Goal: Task Accomplishment & Management: Complete application form

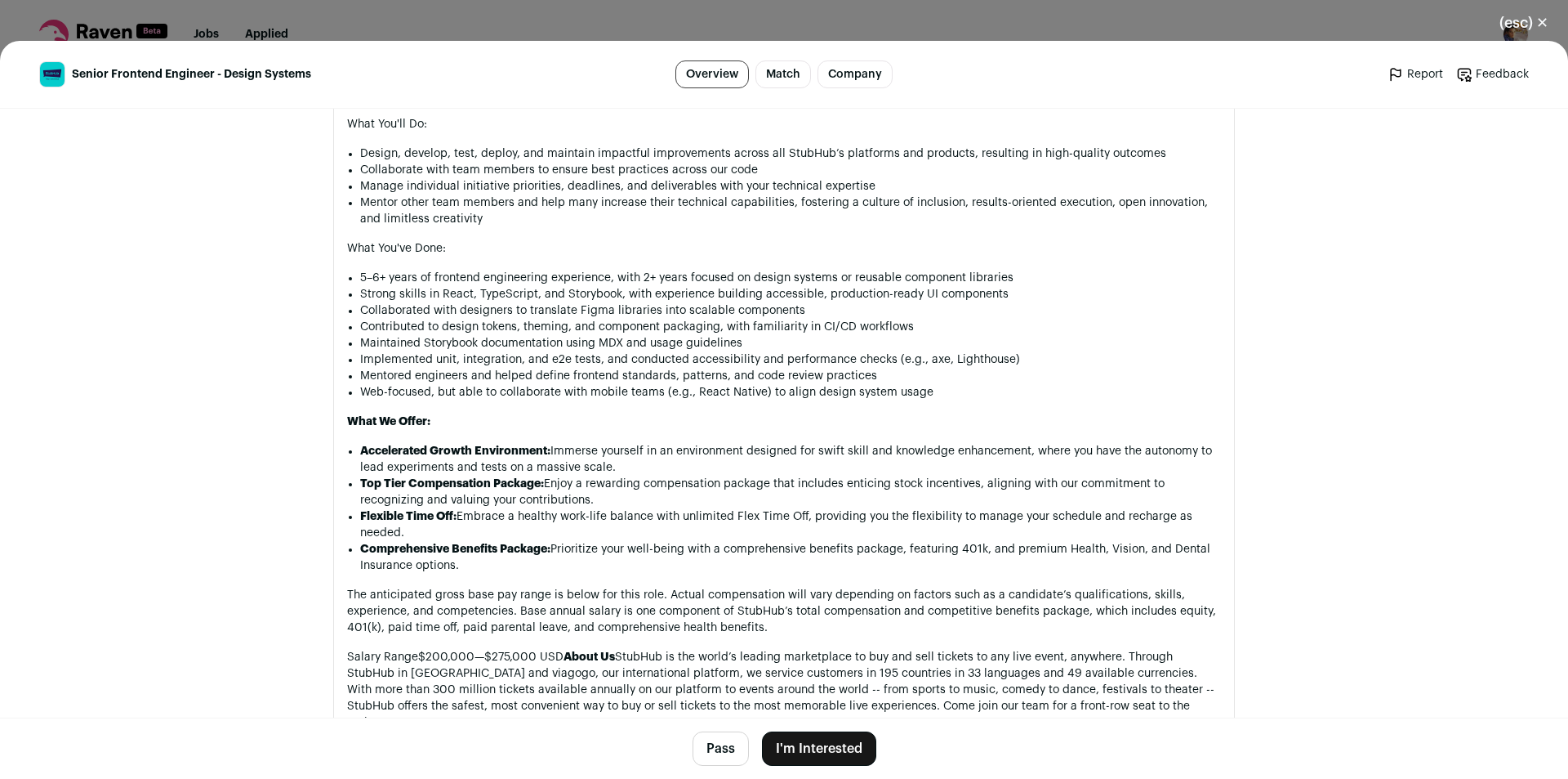
scroll to position [1226, 0]
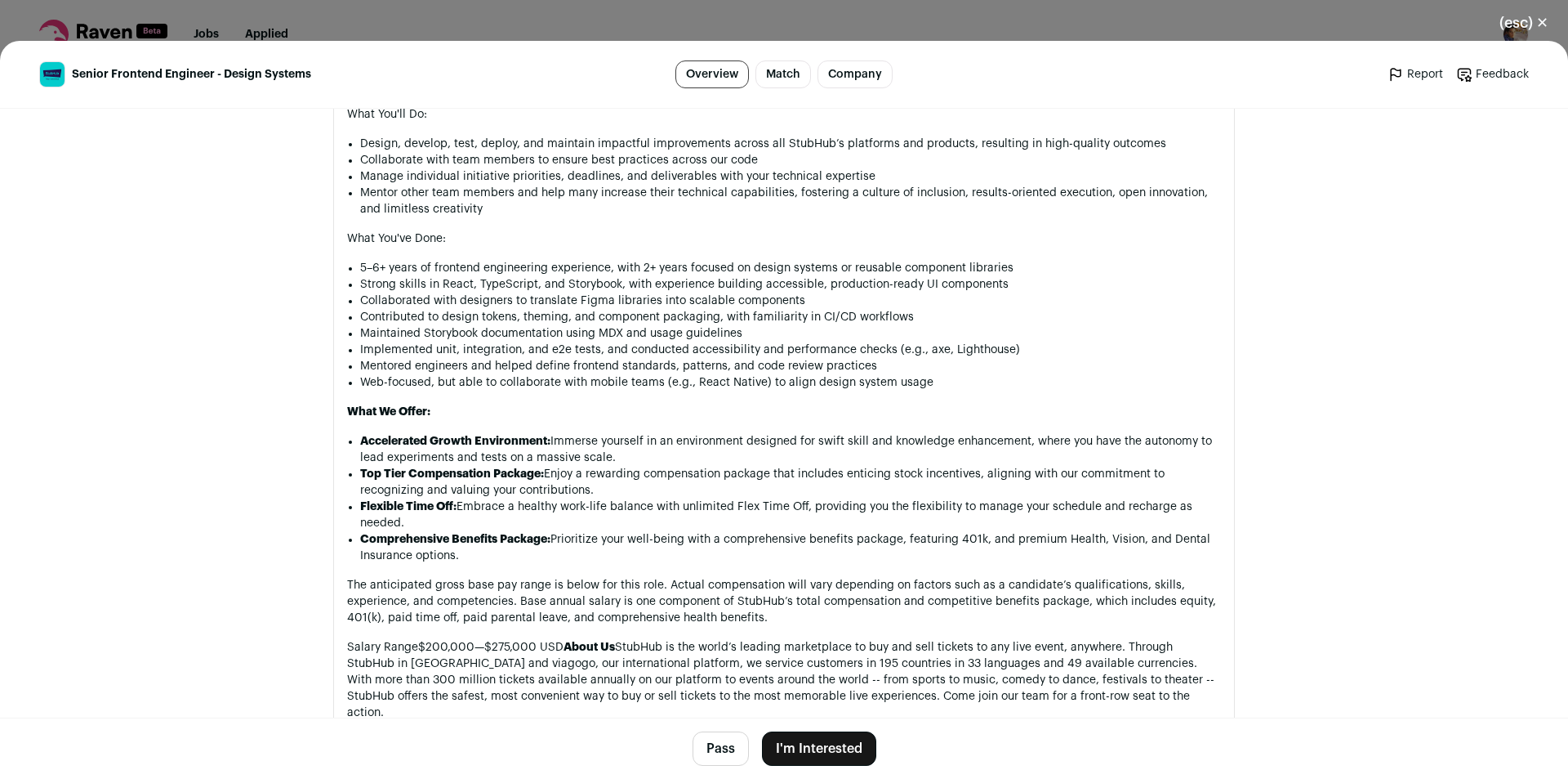
click at [789, 750] on button "I'm Interested" at bounding box center [819, 748] width 114 height 34
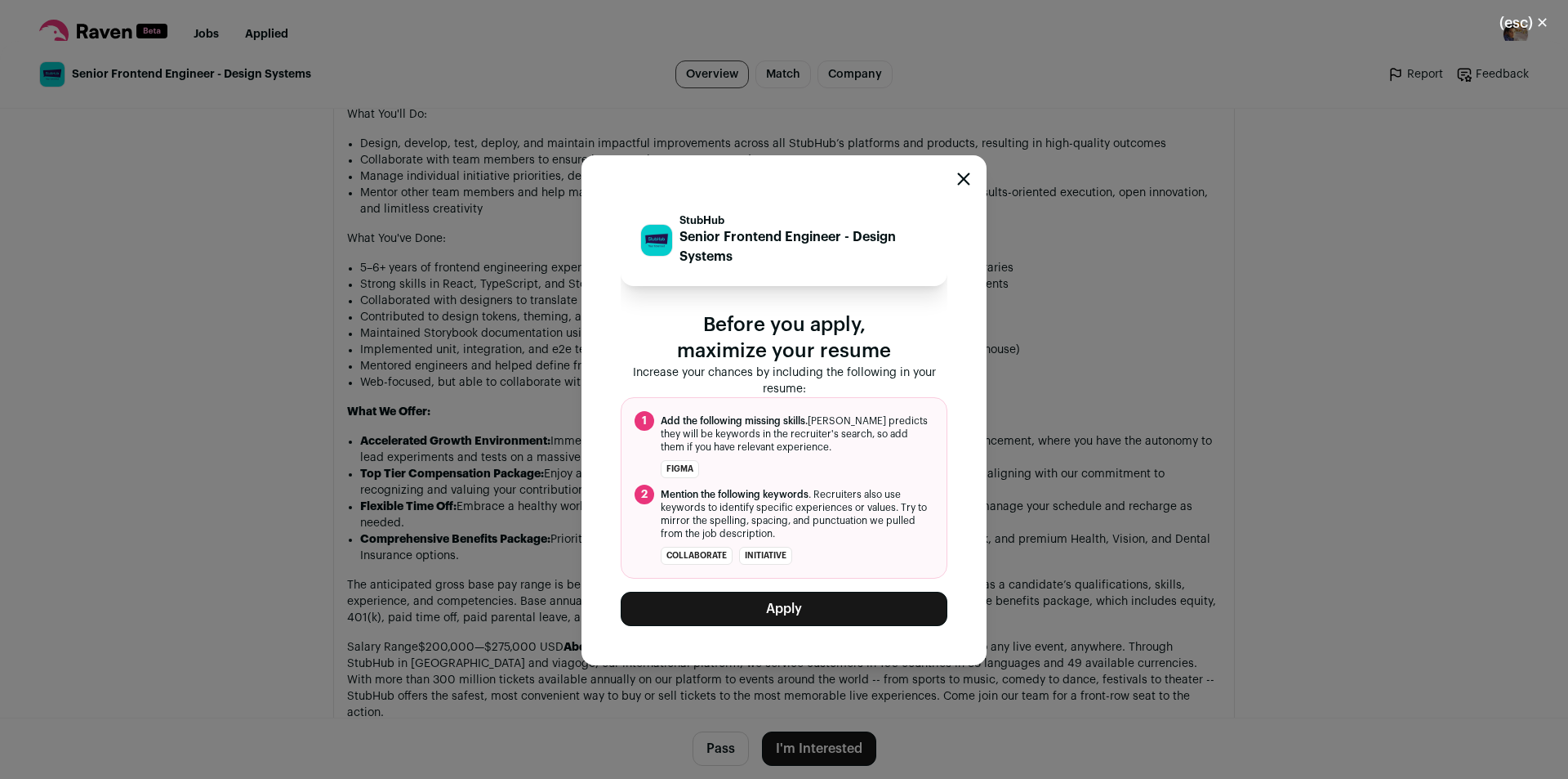
click at [750, 603] on button "Apply" at bounding box center [784, 608] width 326 height 34
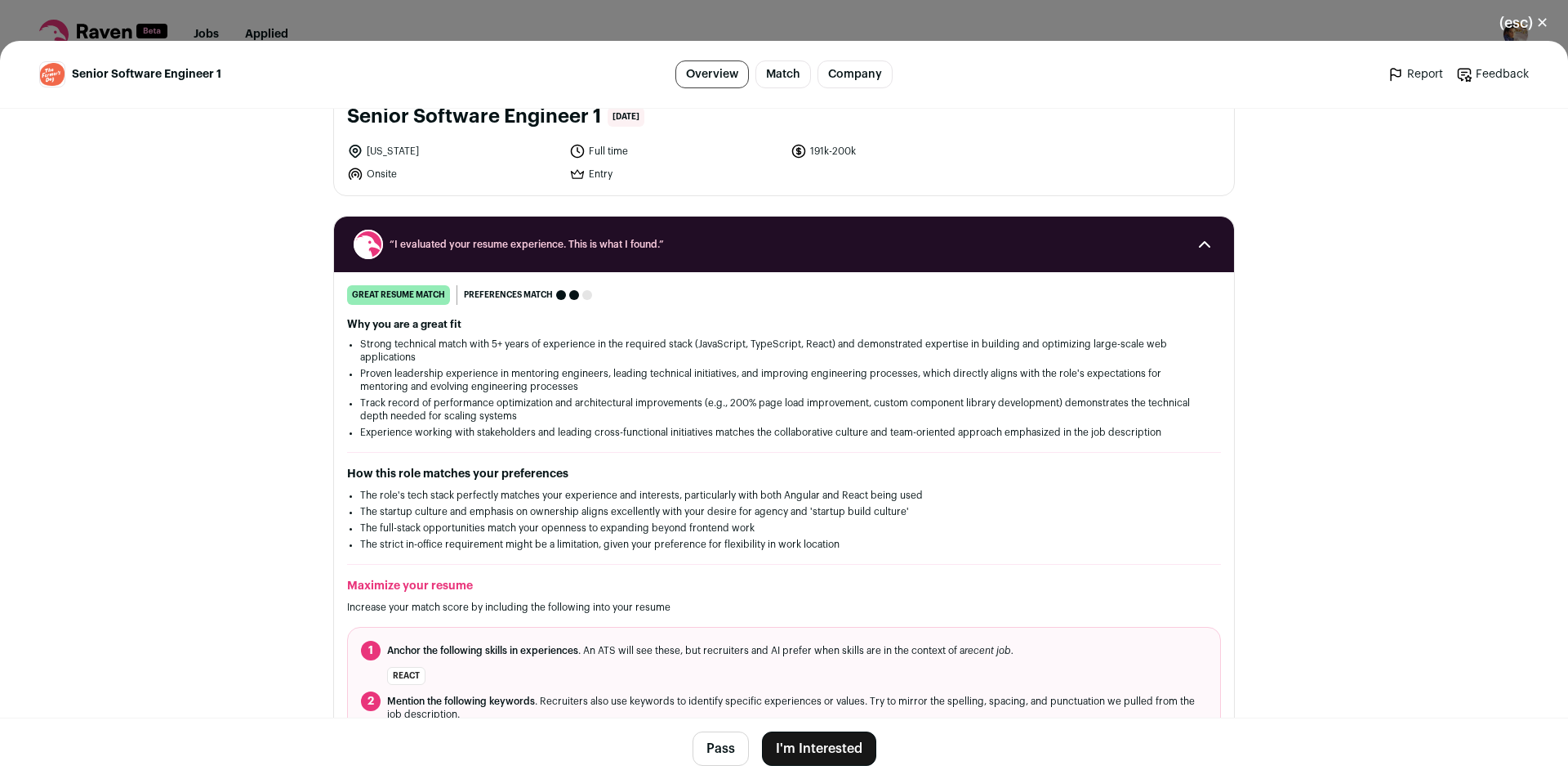
scroll to position [409, 0]
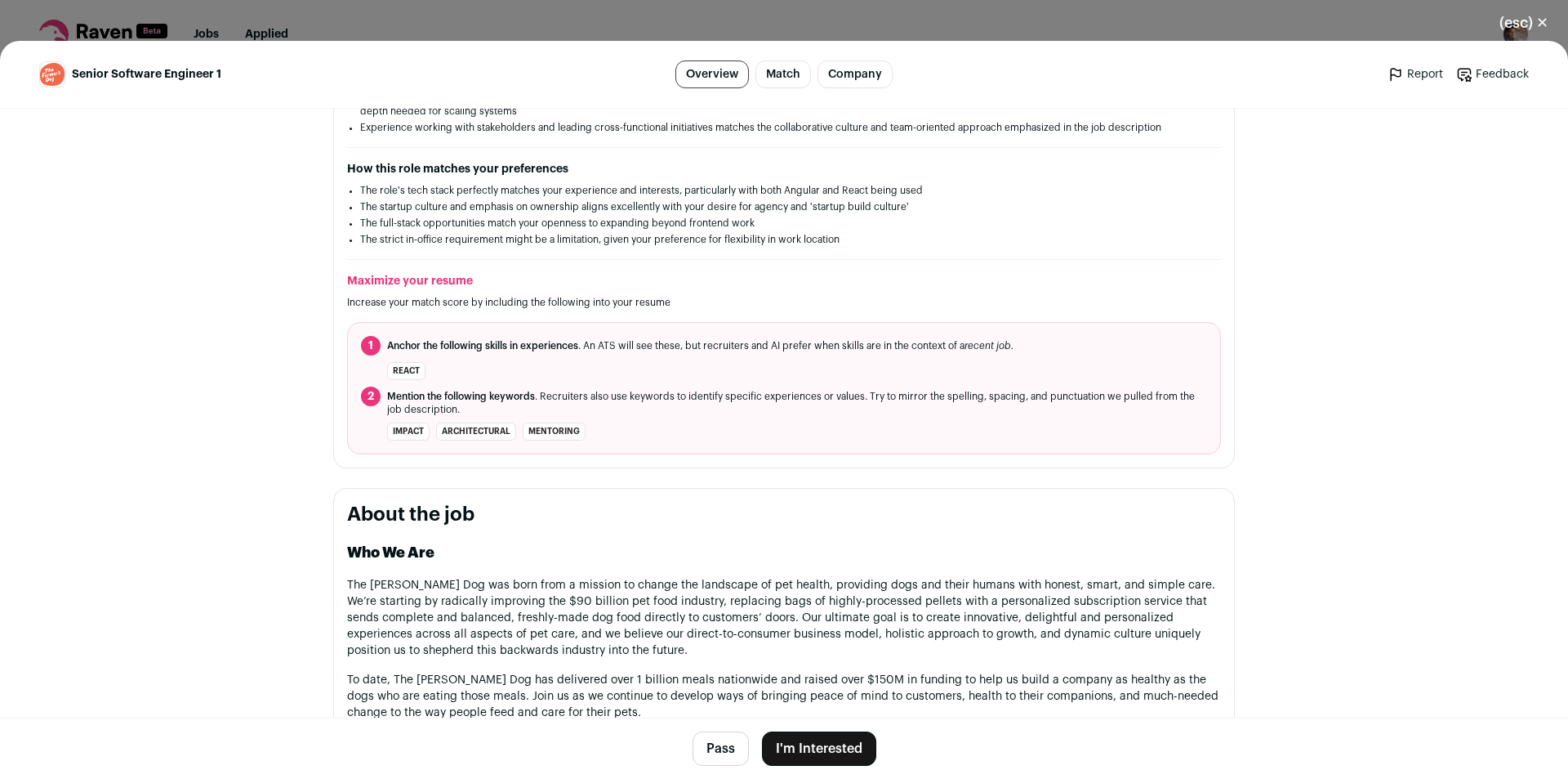
click at [810, 744] on button "I'm Interested" at bounding box center [819, 748] width 114 height 34
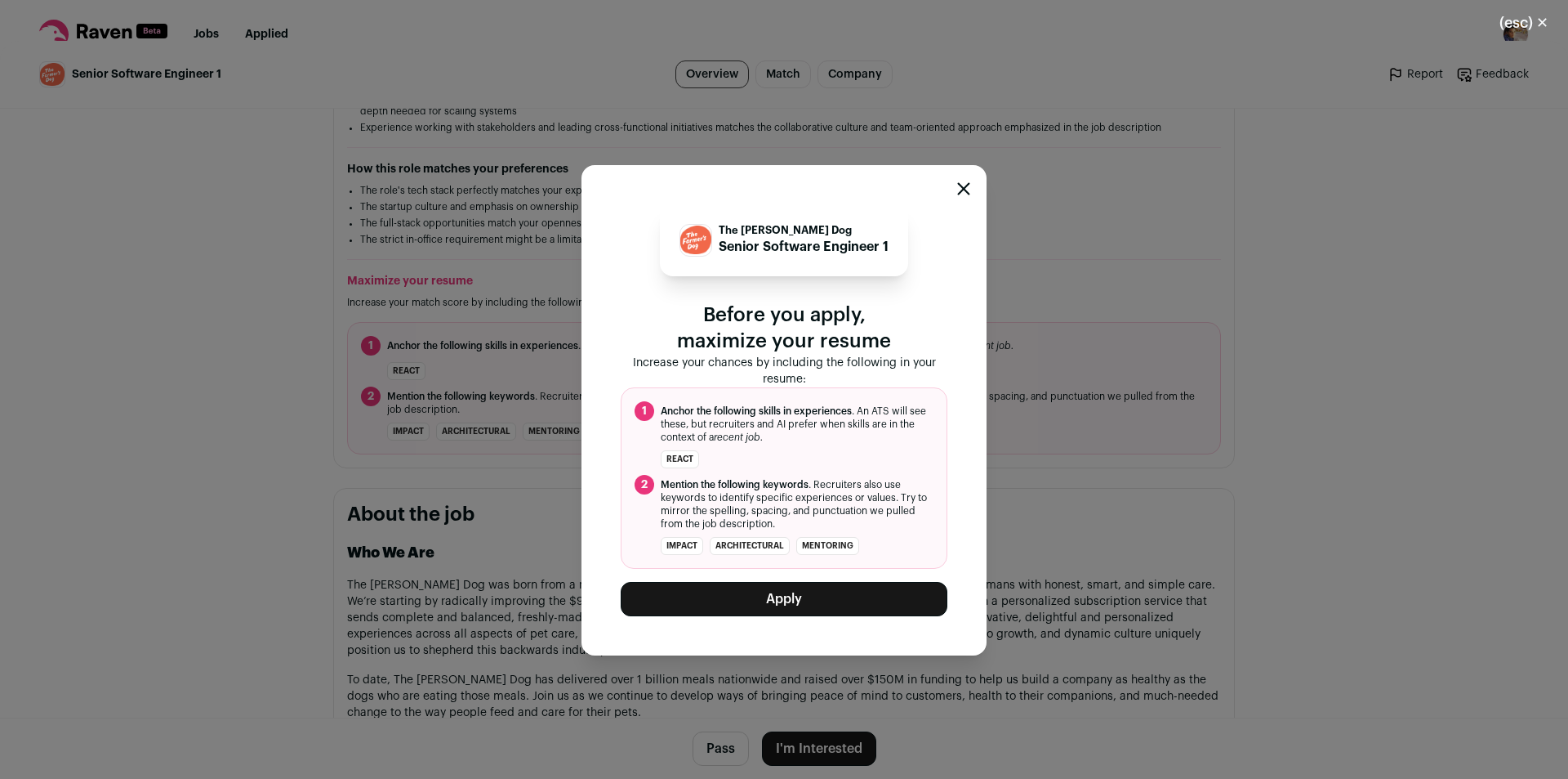
click at [782, 610] on button "Apply" at bounding box center [784, 599] width 326 height 34
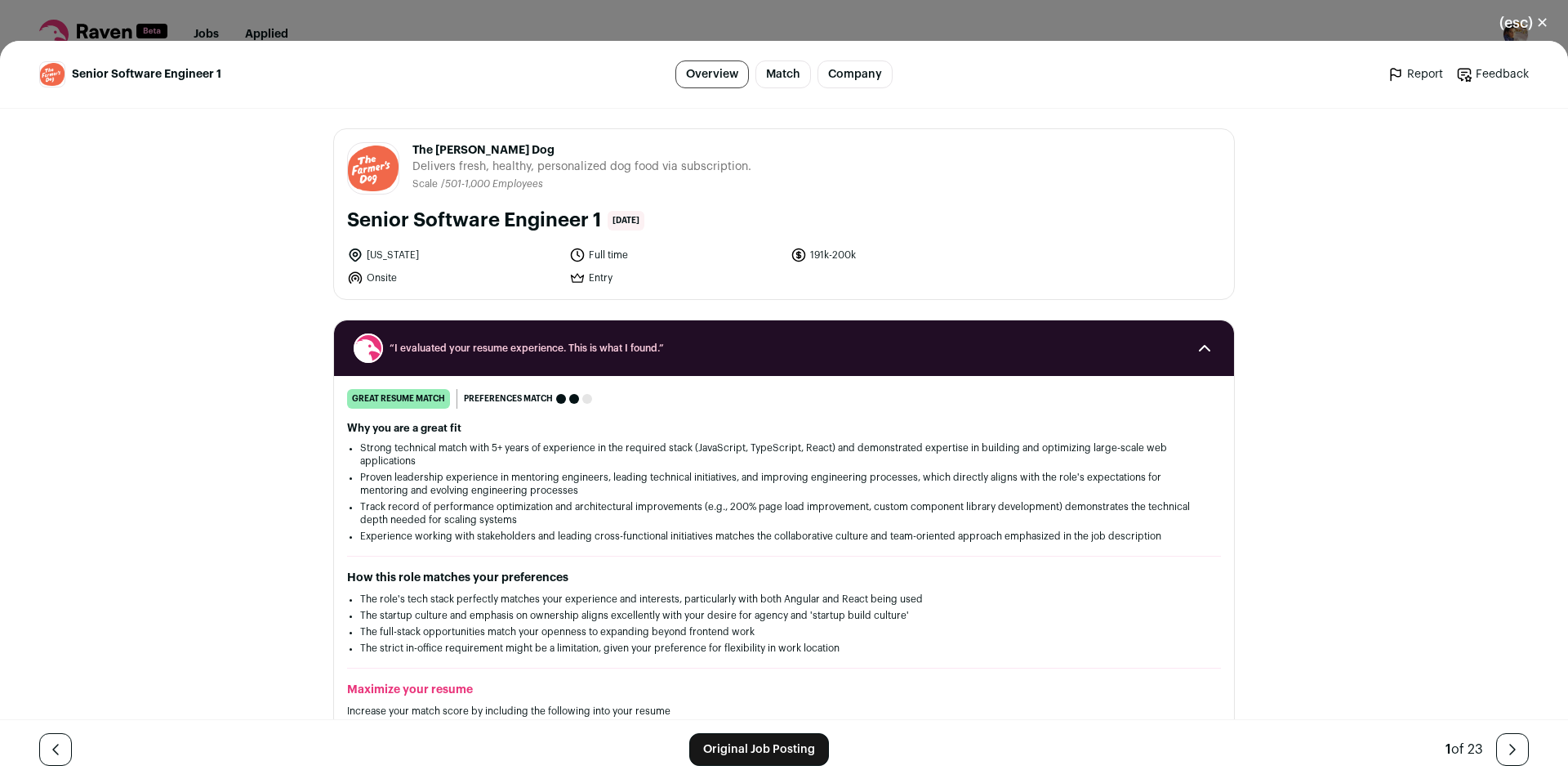
click at [742, 743] on link "Original Job Posting" at bounding box center [758, 750] width 139 height 33
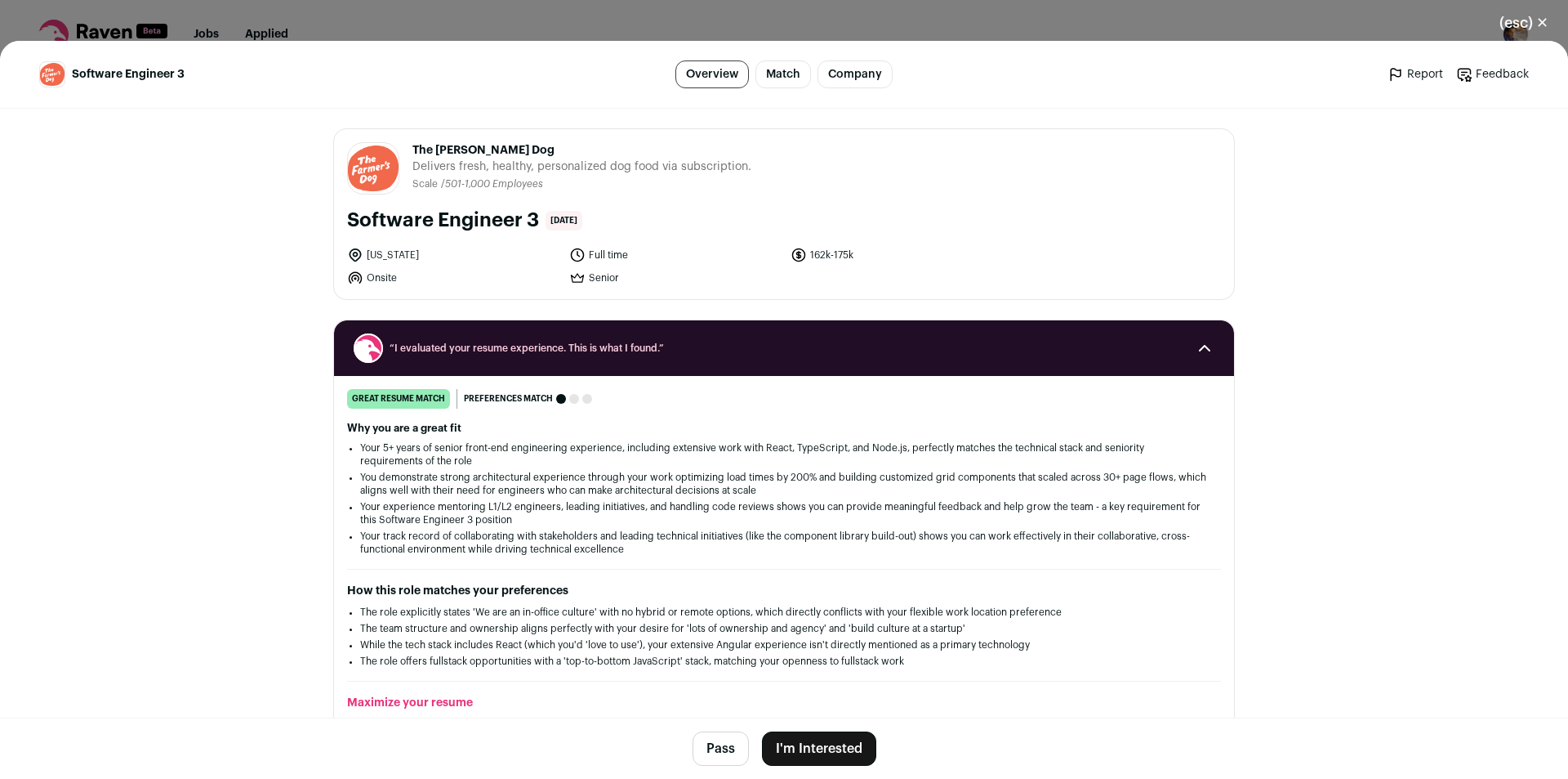
click at [826, 741] on button "I'm Interested" at bounding box center [819, 748] width 114 height 34
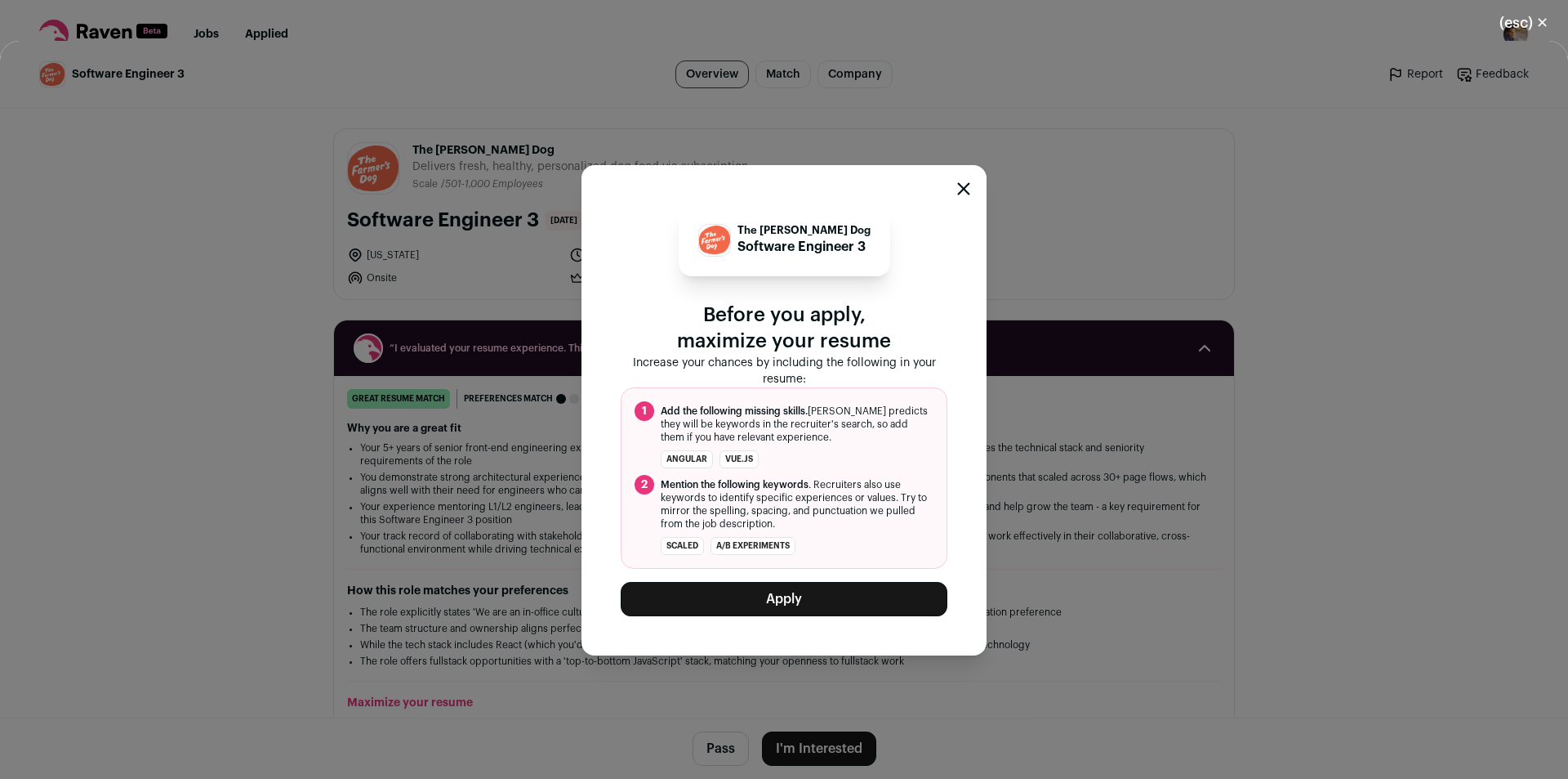
click at [782, 591] on button "Apply" at bounding box center [784, 599] width 326 height 34
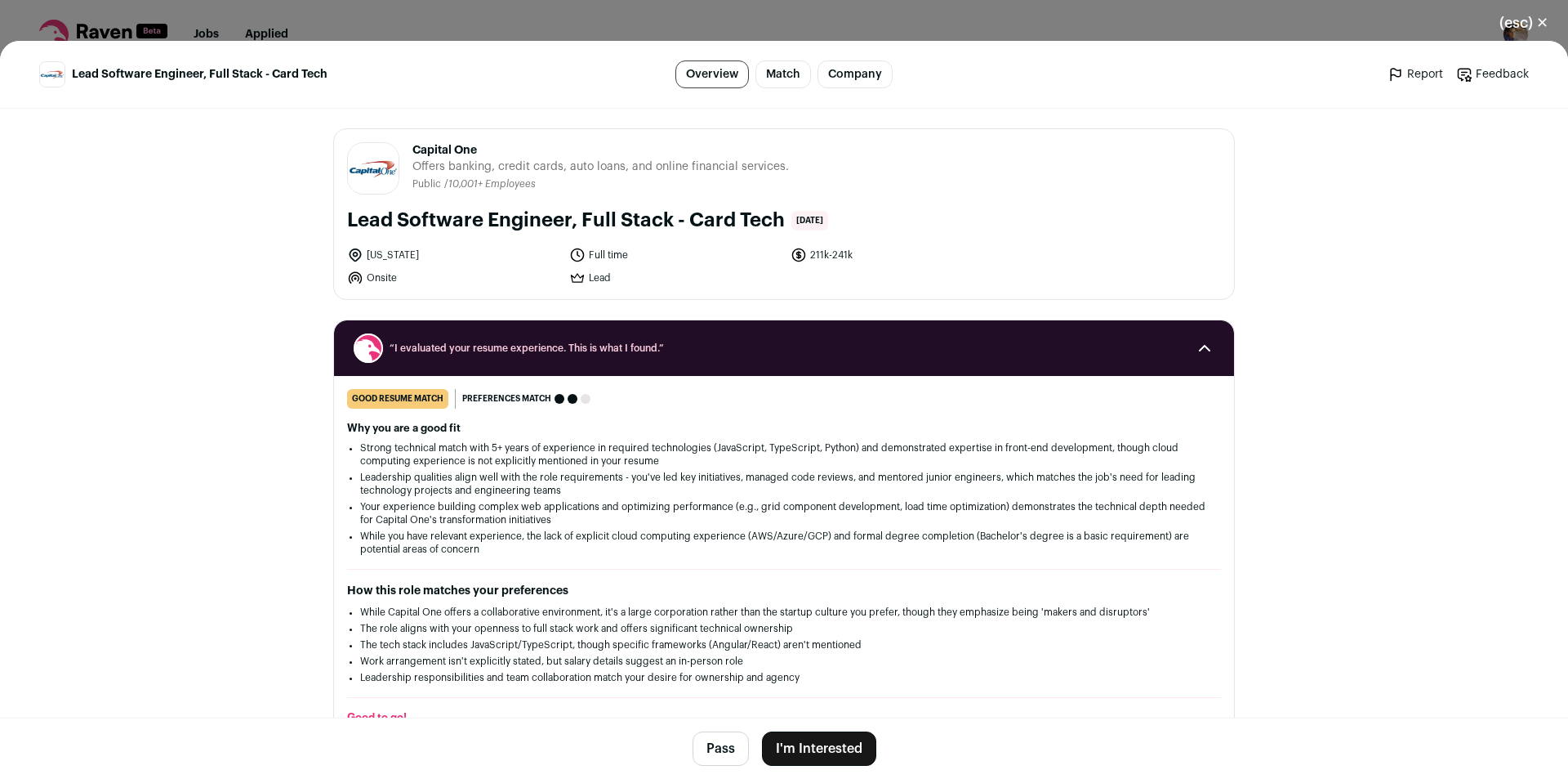
click at [801, 741] on button "I'm Interested" at bounding box center [819, 748] width 114 height 34
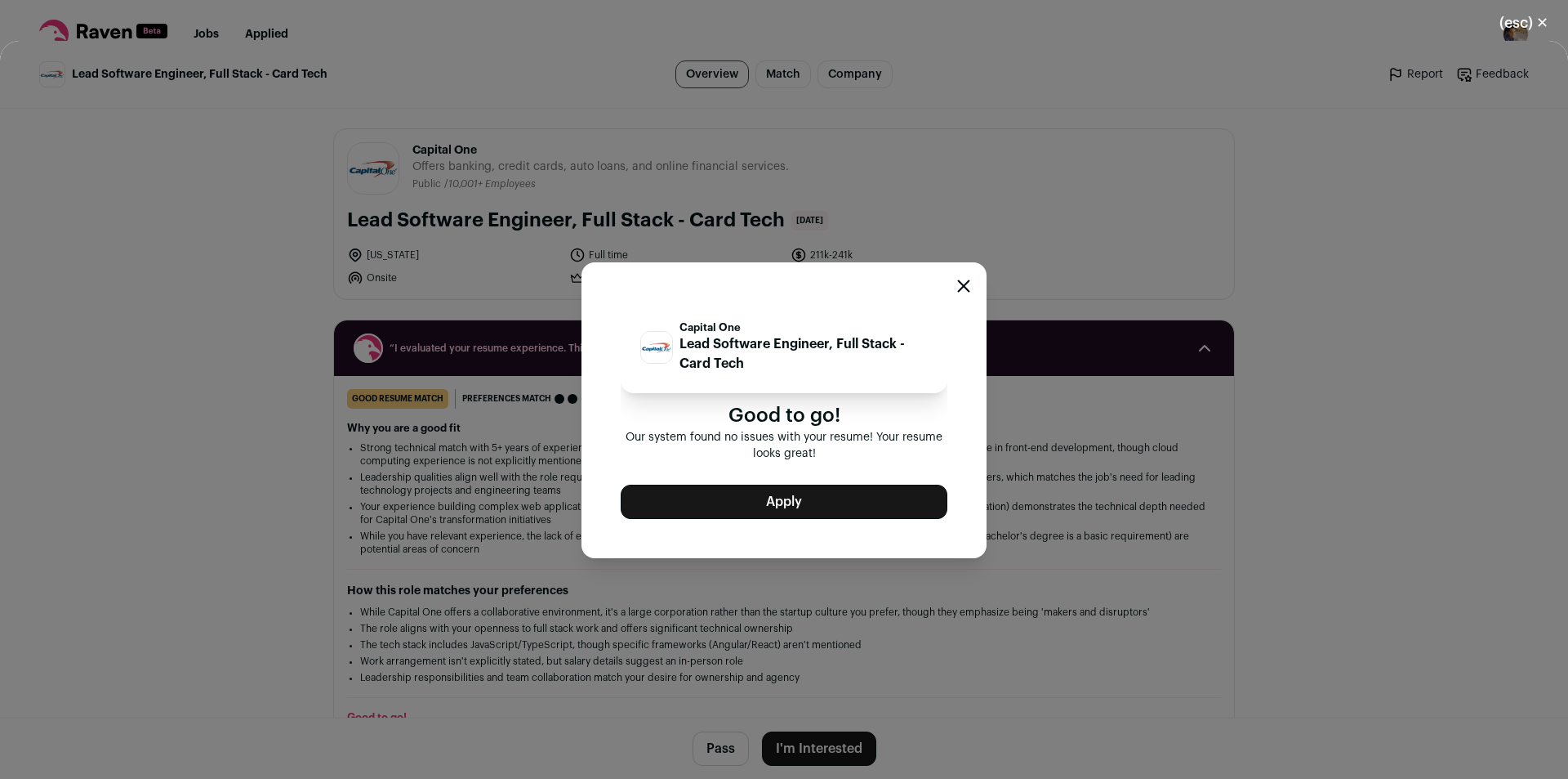
click at [791, 497] on button "Apply" at bounding box center [784, 501] width 326 height 34
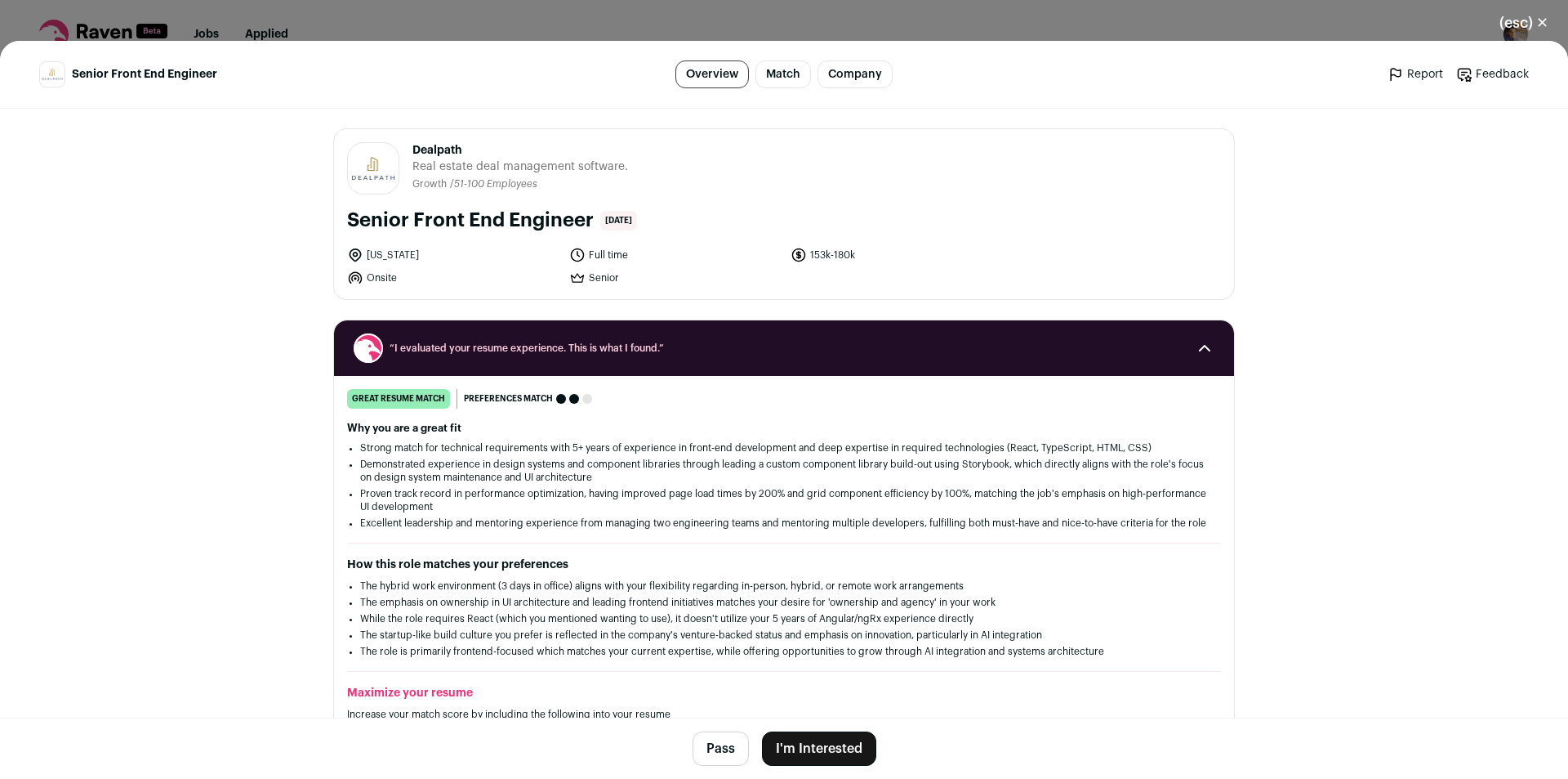
click at [824, 745] on button "I'm Interested" at bounding box center [819, 748] width 114 height 34
click at [0, 0] on div "Dealpath Senior Front End Engineer Before you apply, maximize your resume Incre…" at bounding box center [0, 0] width 0 height 0
click at [824, 745] on button "I'm Interested" at bounding box center [819, 748] width 114 height 34
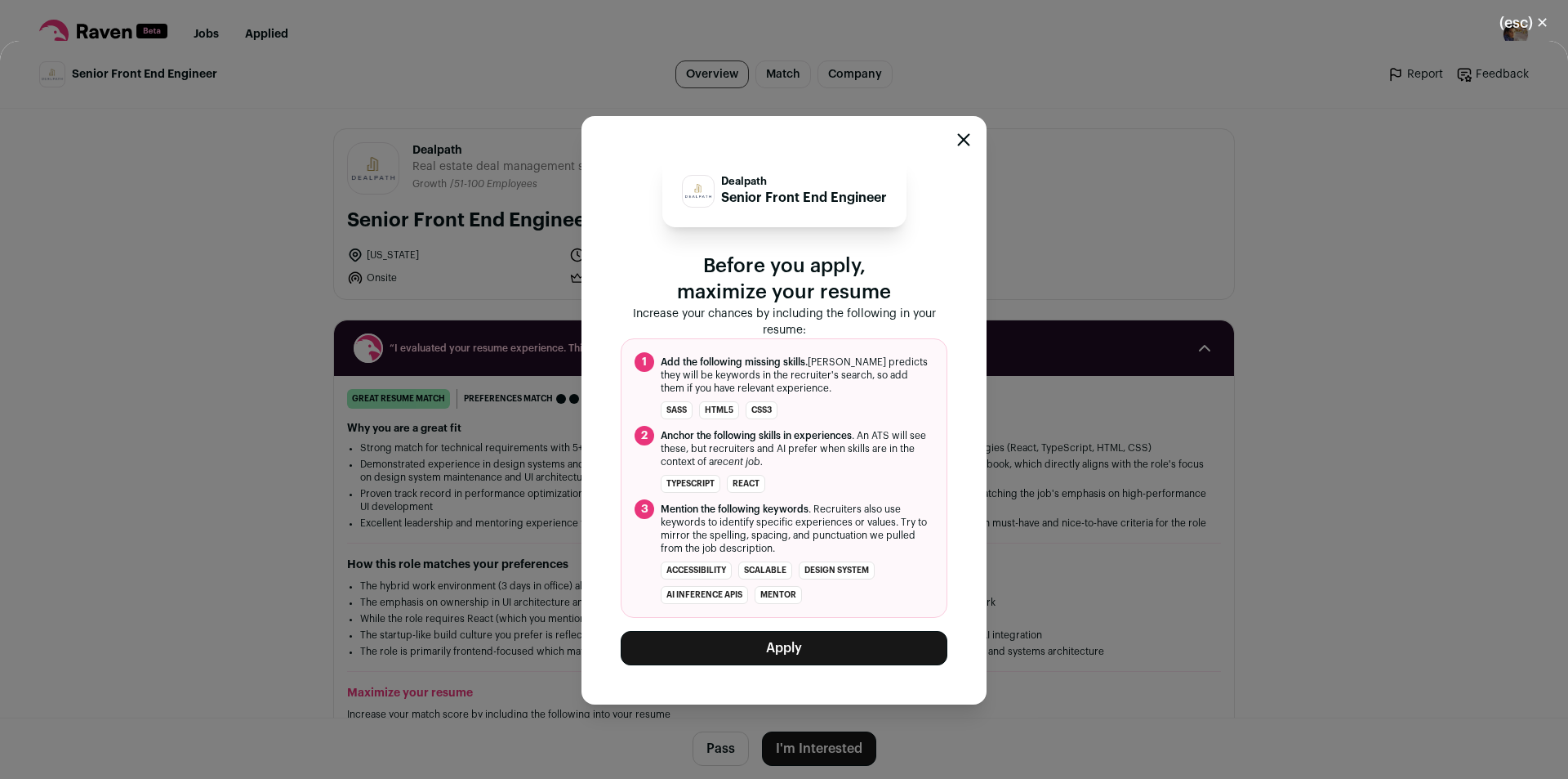
click at [779, 660] on button "Apply" at bounding box center [784, 647] width 326 height 34
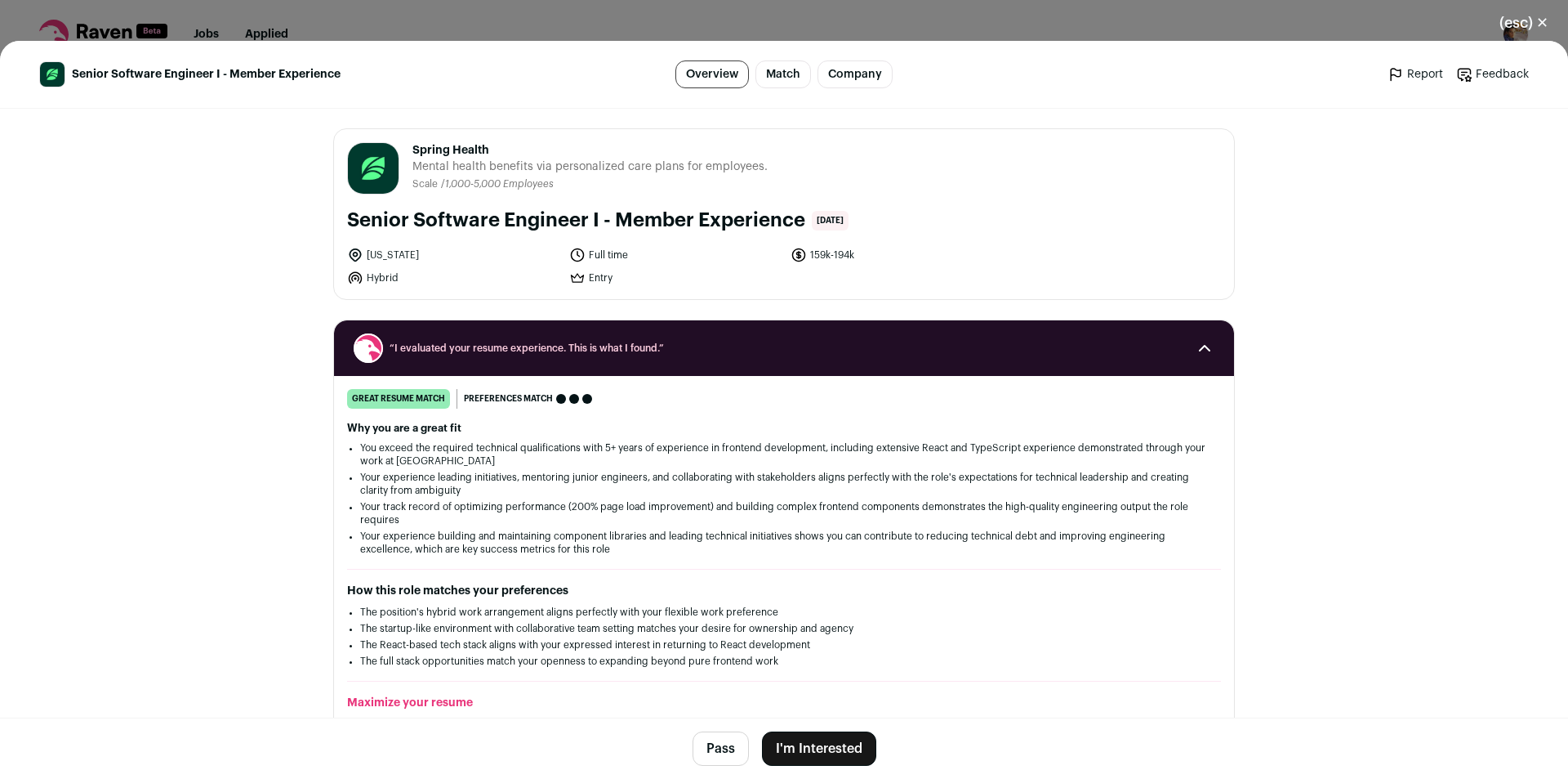
click at [780, 740] on button "I'm Interested" at bounding box center [819, 748] width 114 height 34
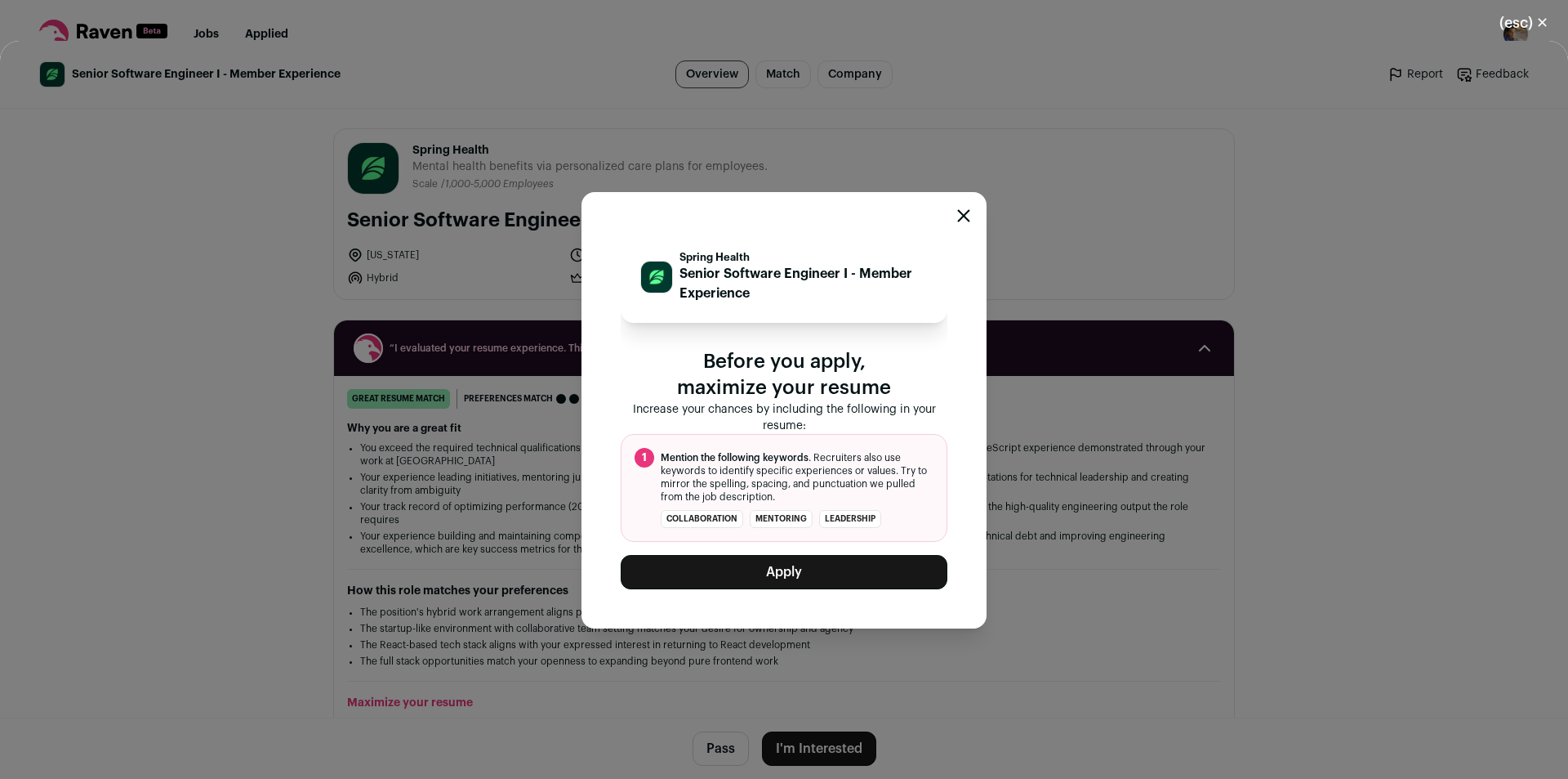
click at [800, 587] on button "Apply" at bounding box center [784, 571] width 326 height 34
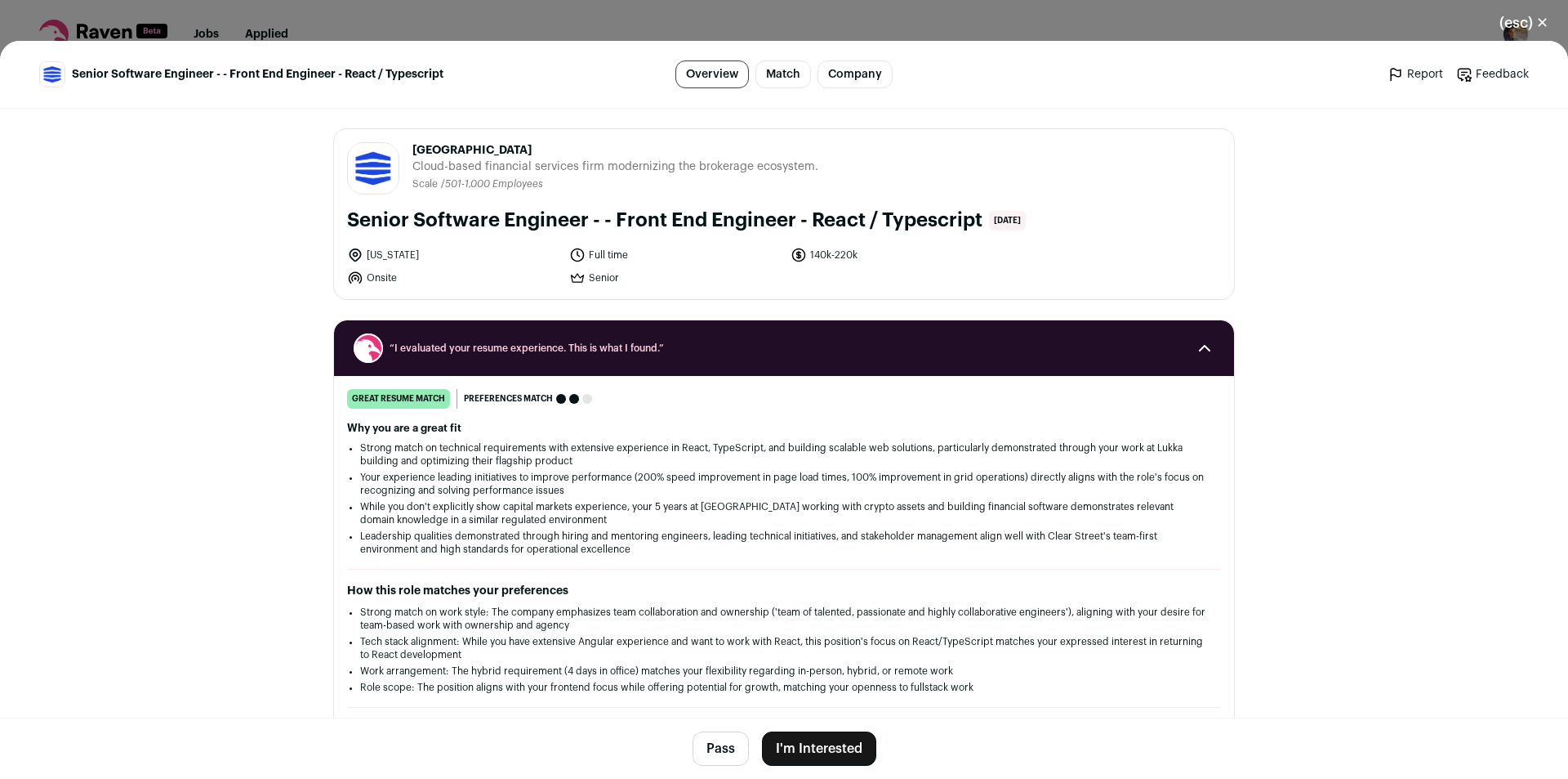
click at [793, 745] on button "I'm Interested" at bounding box center [819, 748] width 114 height 34
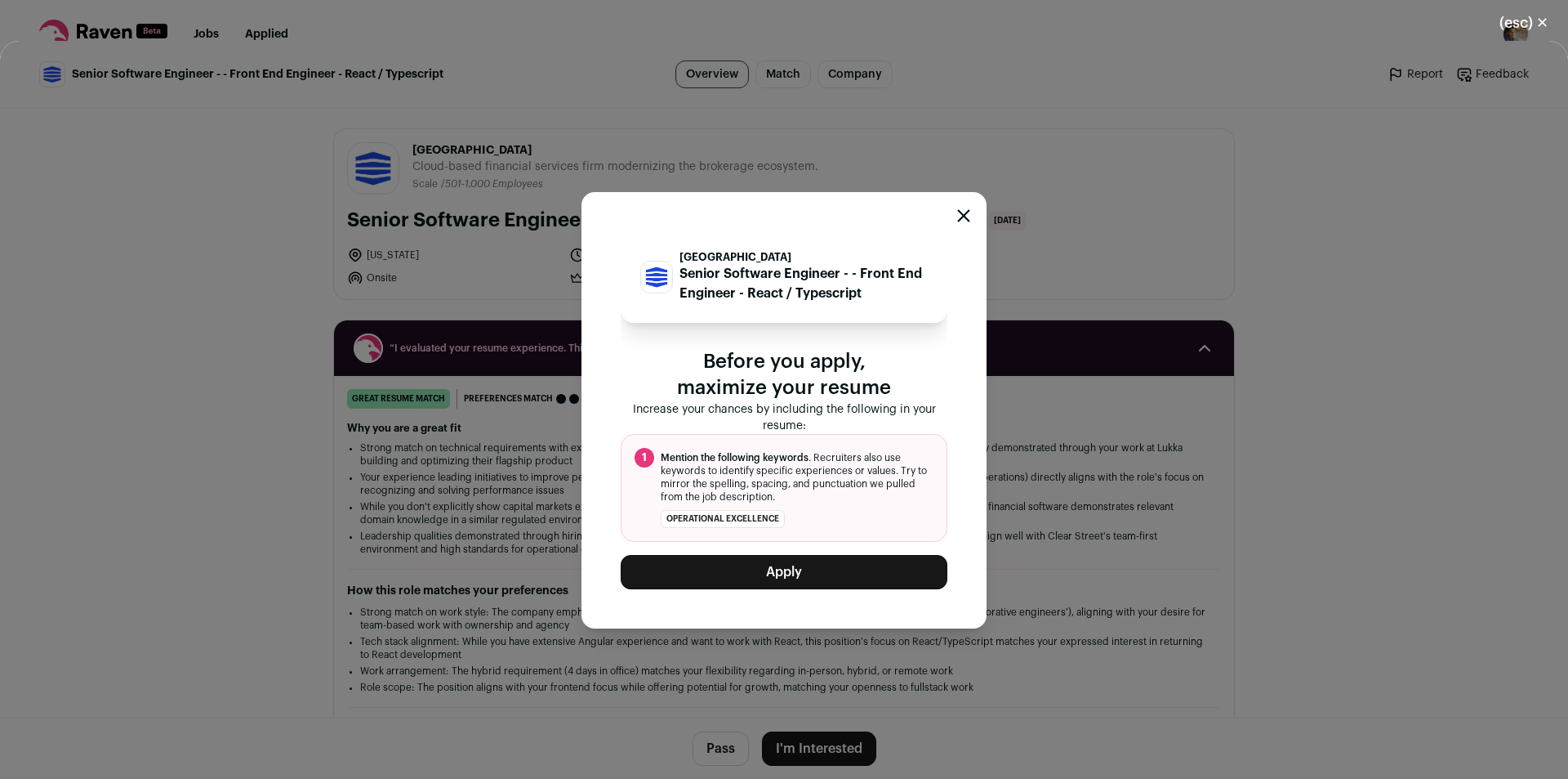
click at [780, 578] on button "Apply" at bounding box center [784, 571] width 326 height 34
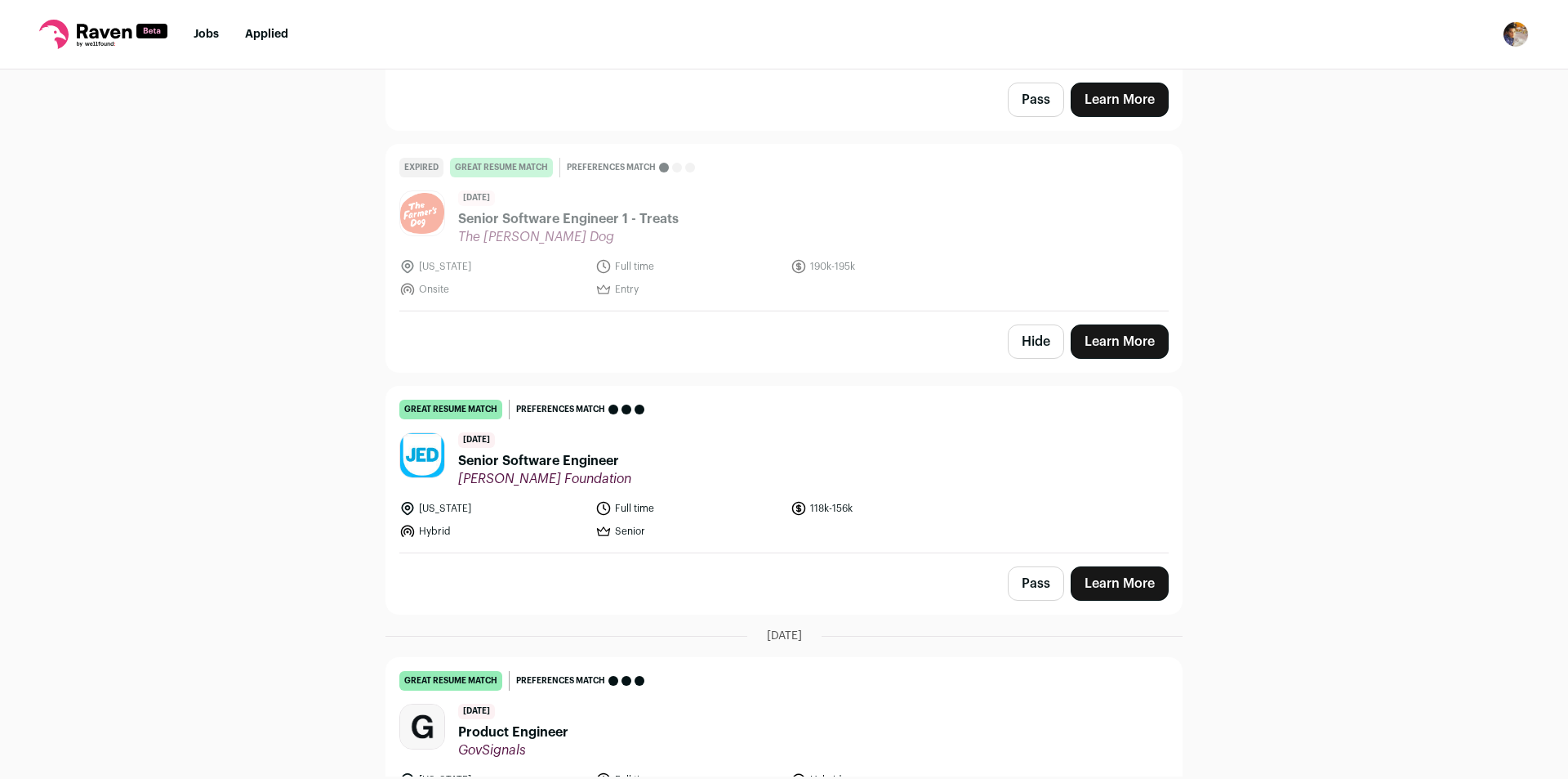
scroll to position [8759, 0]
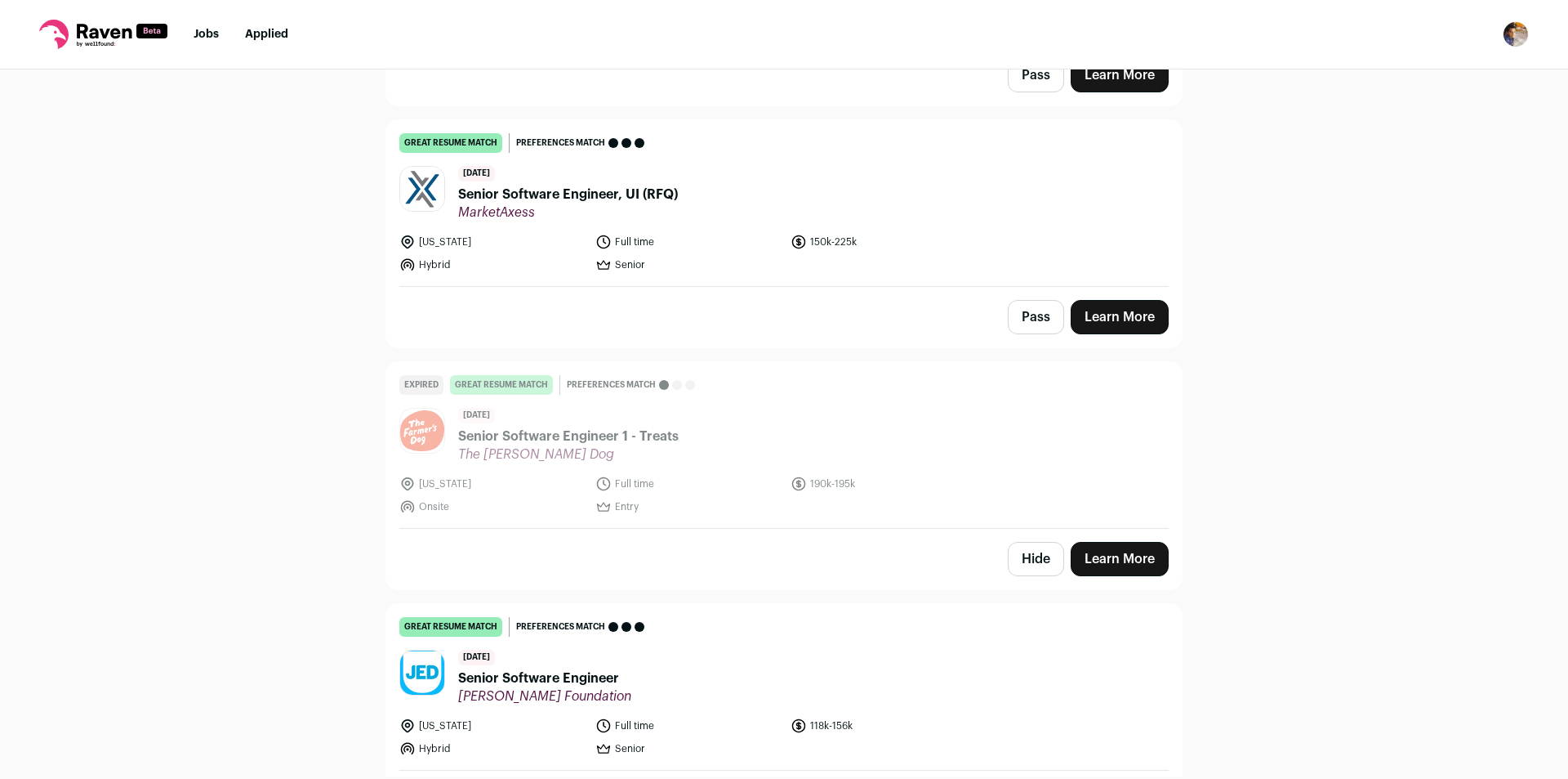
click at [1030, 542] on button "Hide" at bounding box center [1036, 559] width 57 height 34
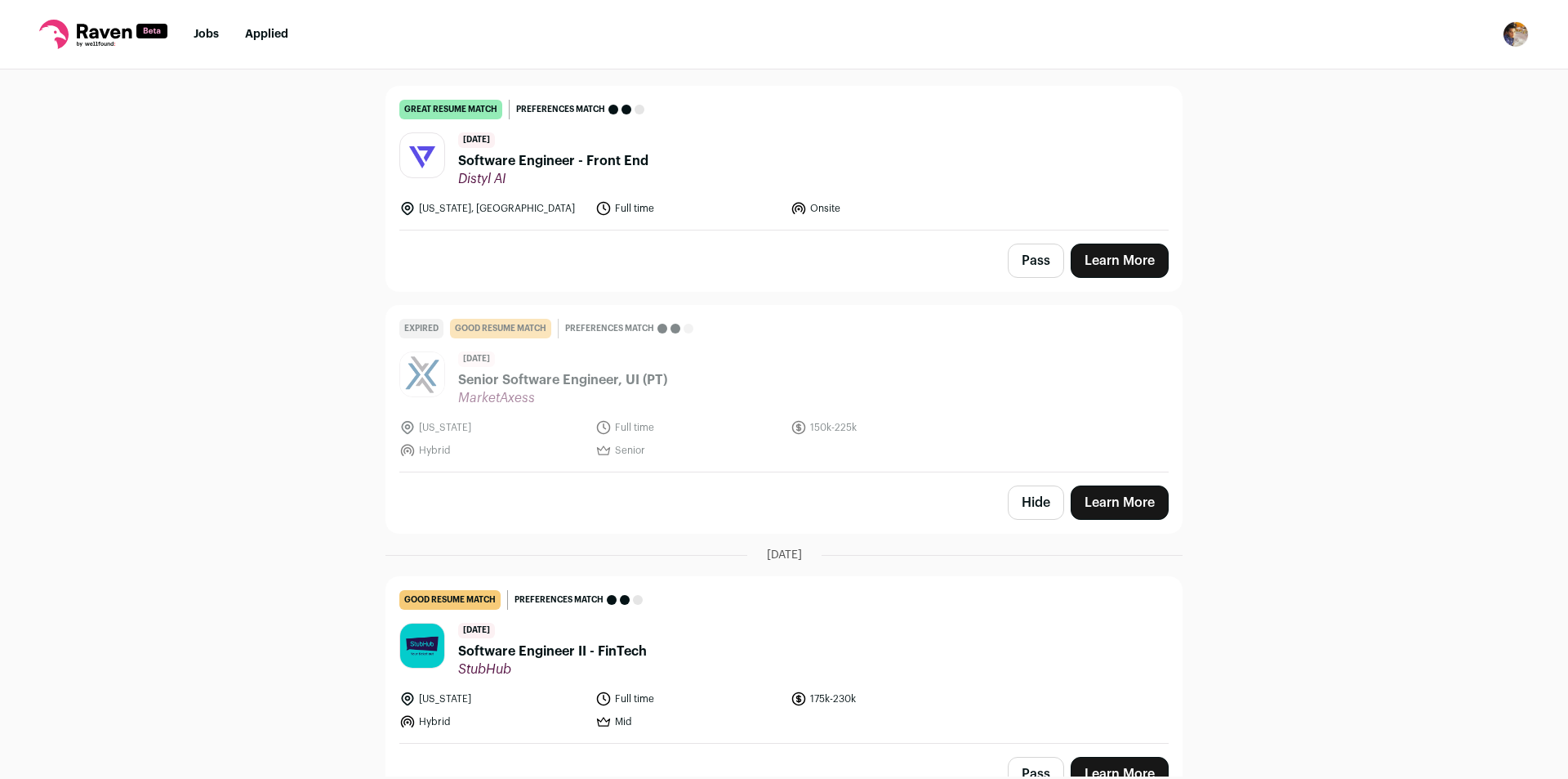
scroll to position [7537, 0]
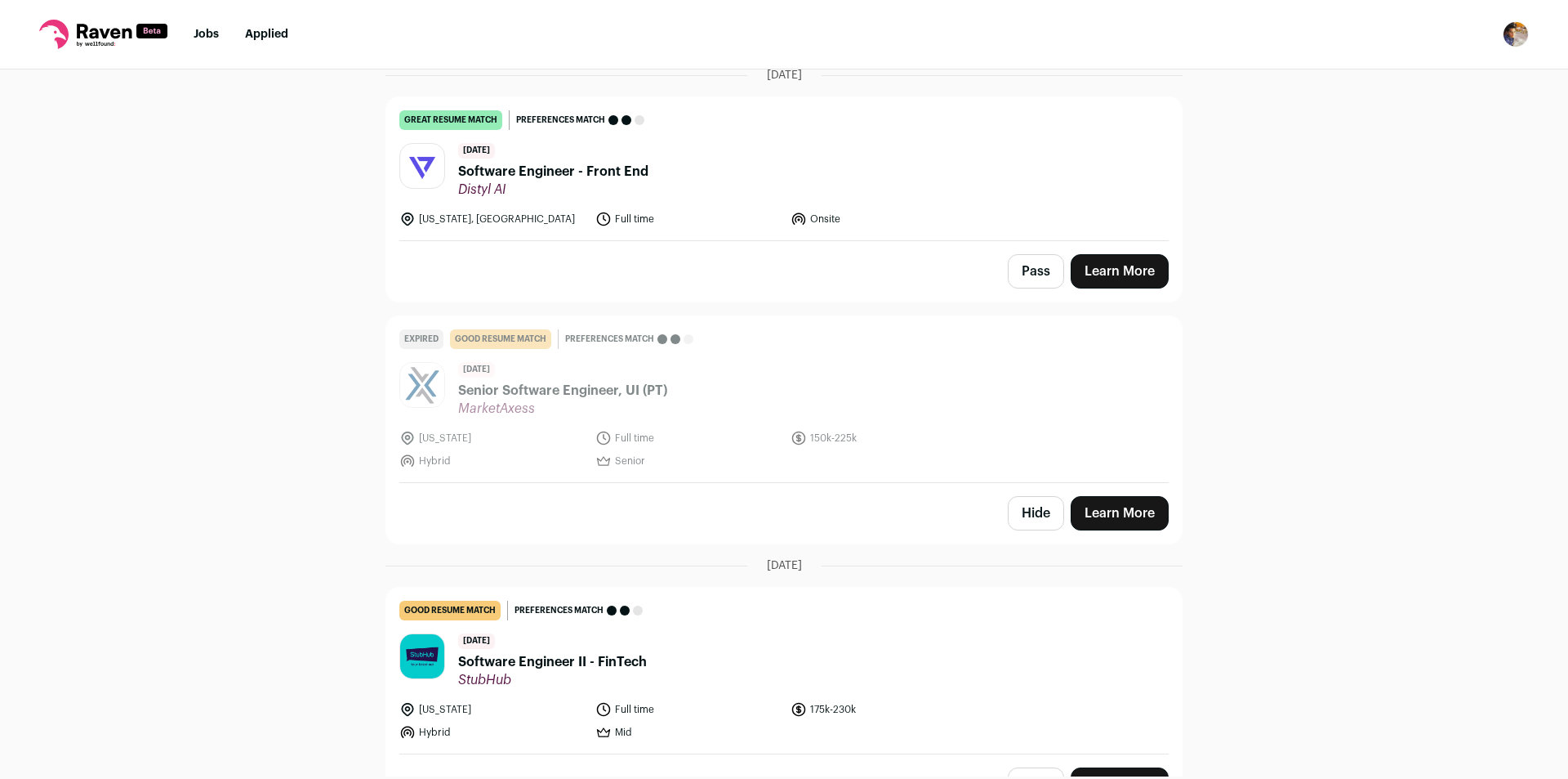
click at [1030, 496] on button "Hide" at bounding box center [1036, 513] width 57 height 34
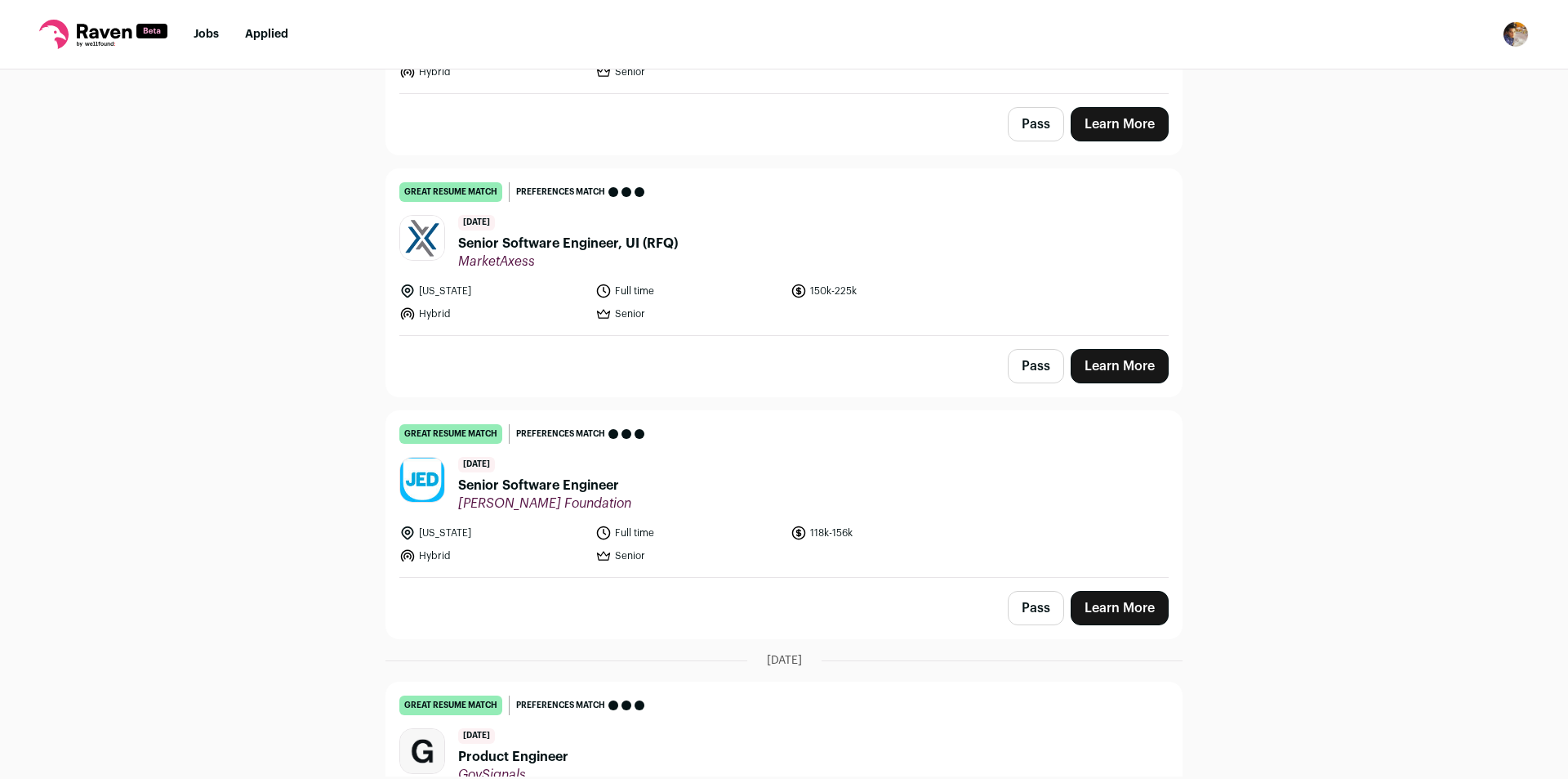
scroll to position [8526, 0]
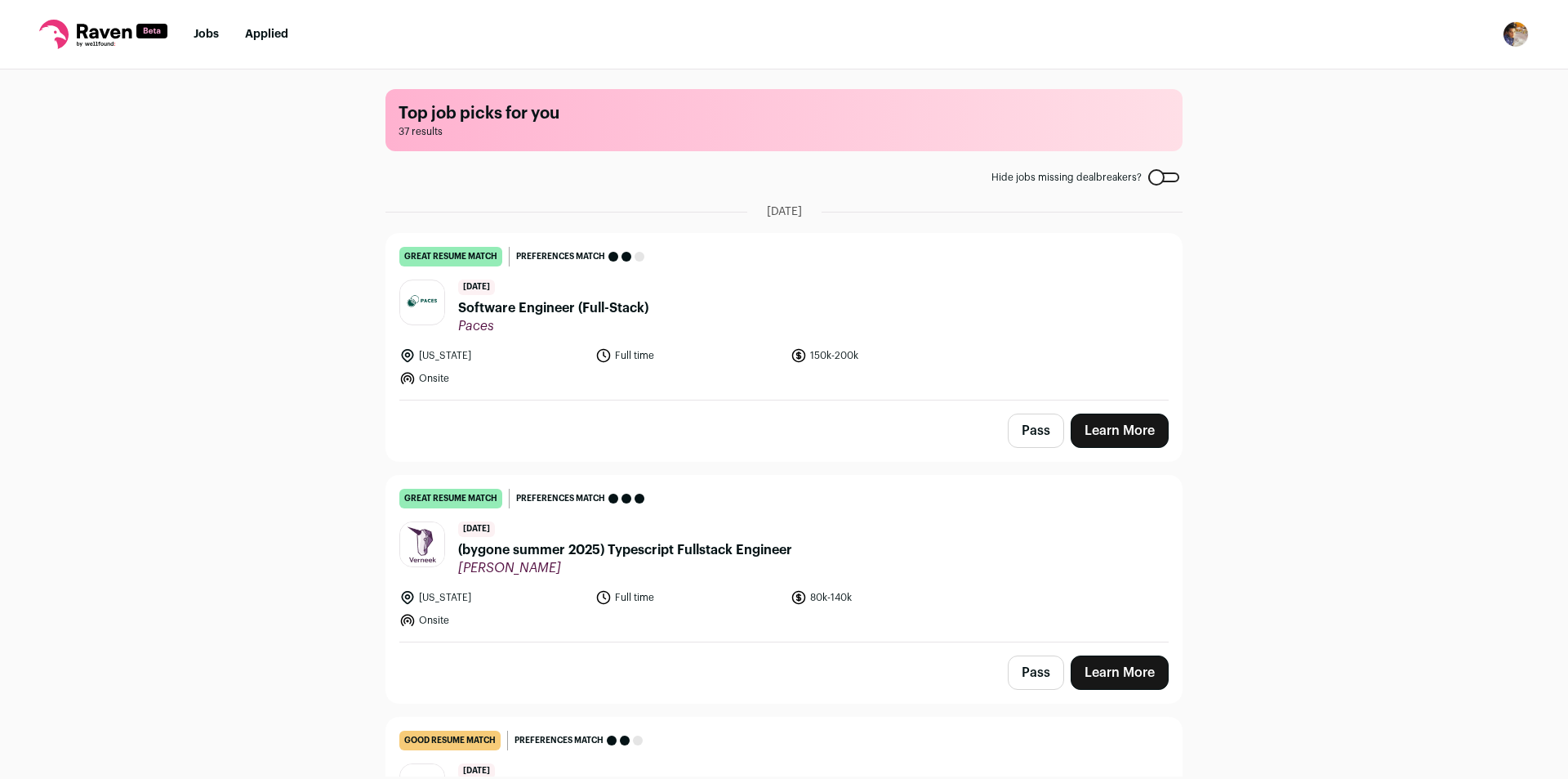
click at [229, 385] on div "Top job picks for you 37 results Hide jobs missing dealbreakers? [DATE] great r…" at bounding box center [784, 422] width 1568 height 707
click at [1521, 28] on img "Open dropdown" at bounding box center [1515, 34] width 26 height 26
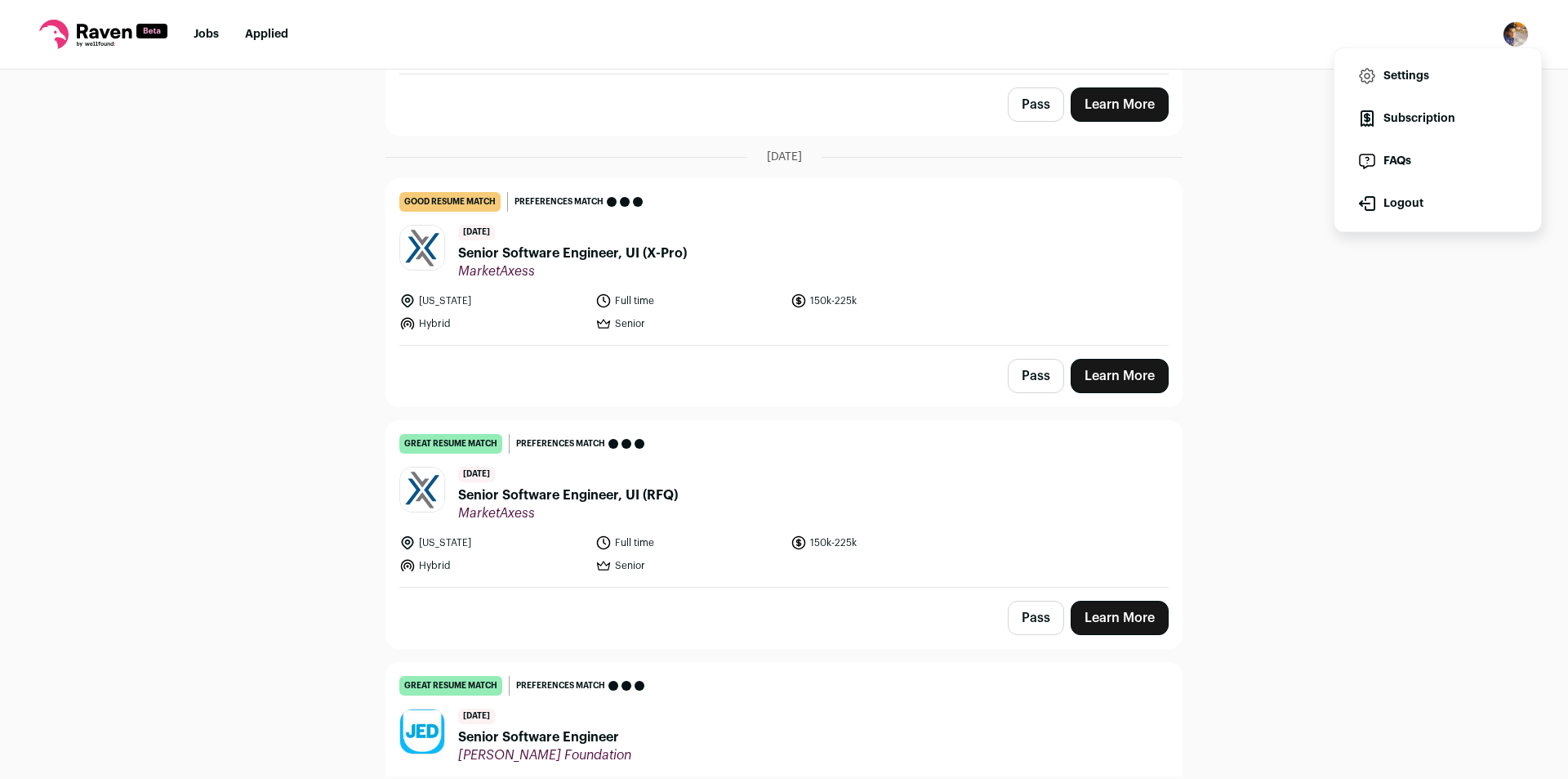
scroll to position [8662, 0]
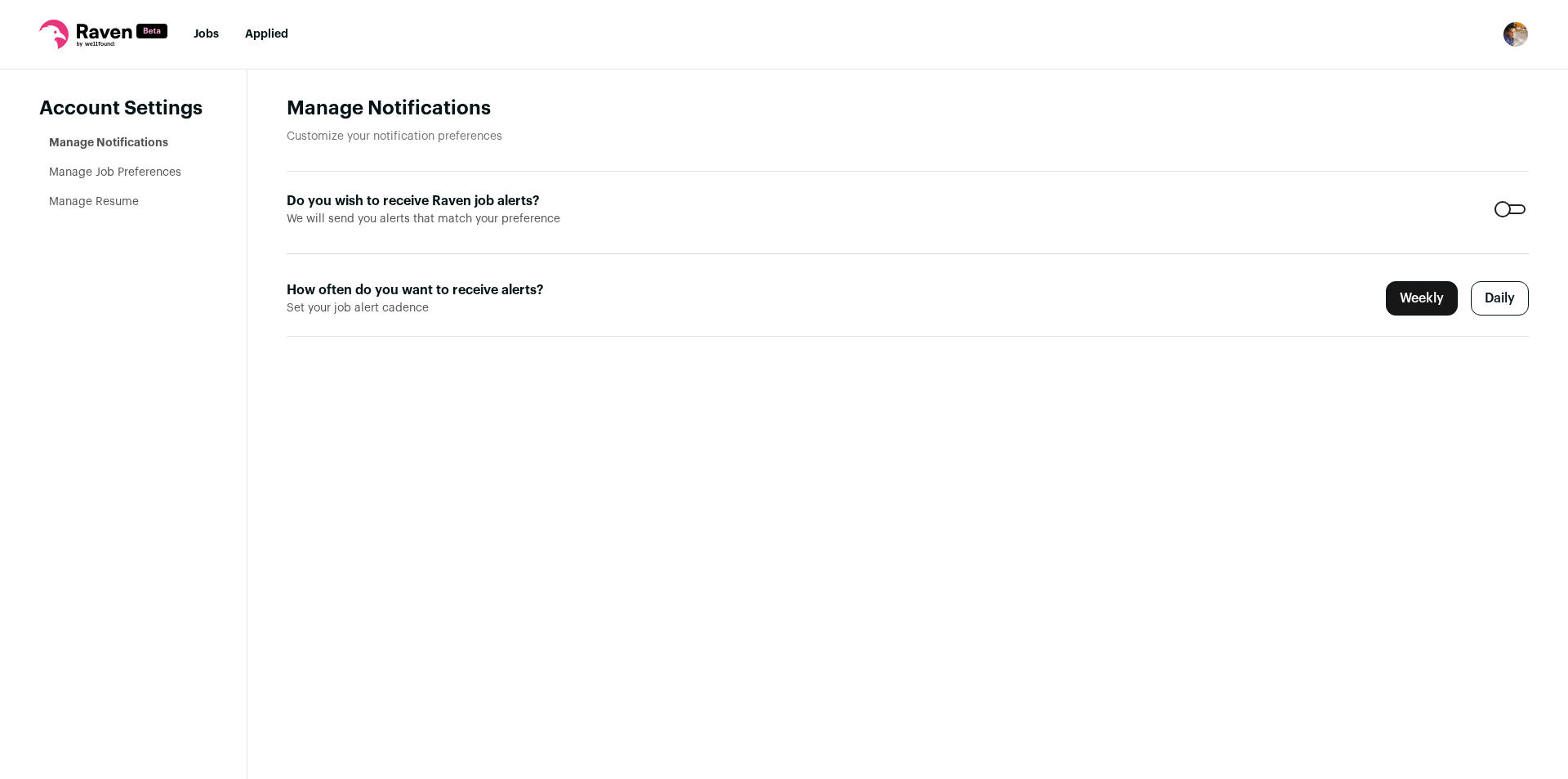
click at [116, 175] on link "Manage Job Preferences" at bounding box center [115, 173] width 133 height 12
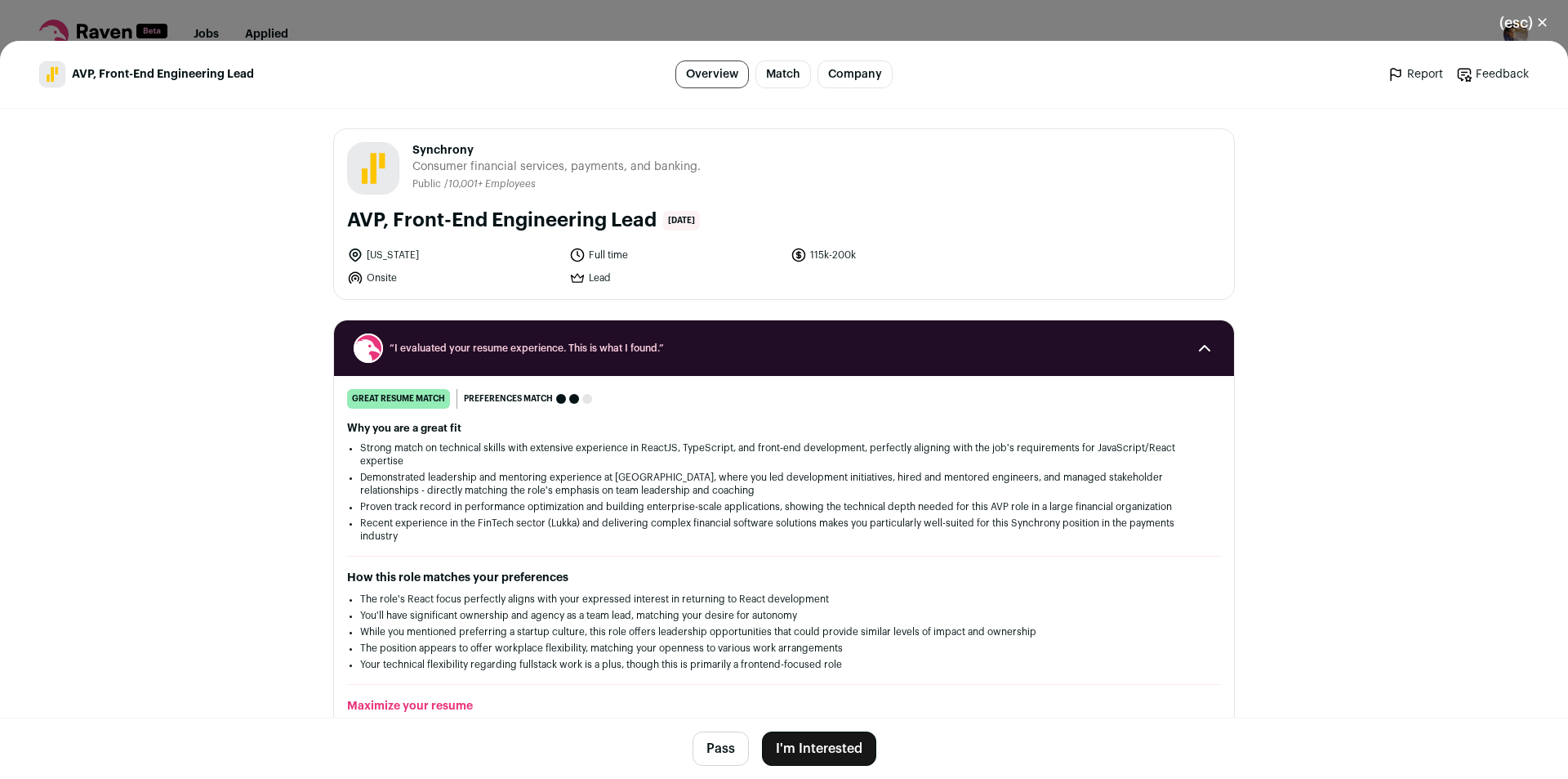
click at [828, 752] on button "I'm Interested" at bounding box center [819, 748] width 114 height 34
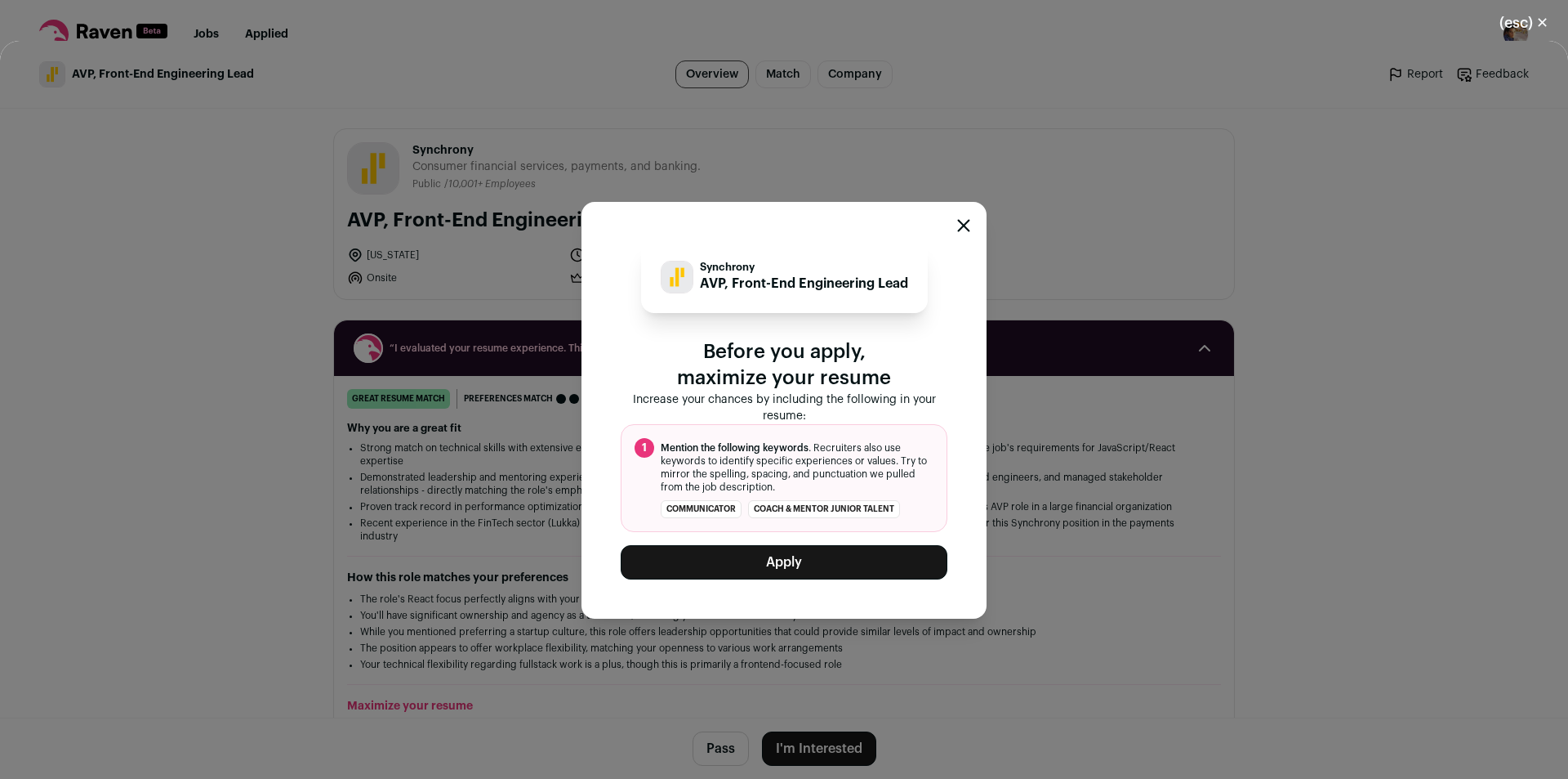
click at [815, 566] on button "Apply" at bounding box center [784, 562] width 326 height 34
